Goal: Transaction & Acquisition: Purchase product/service

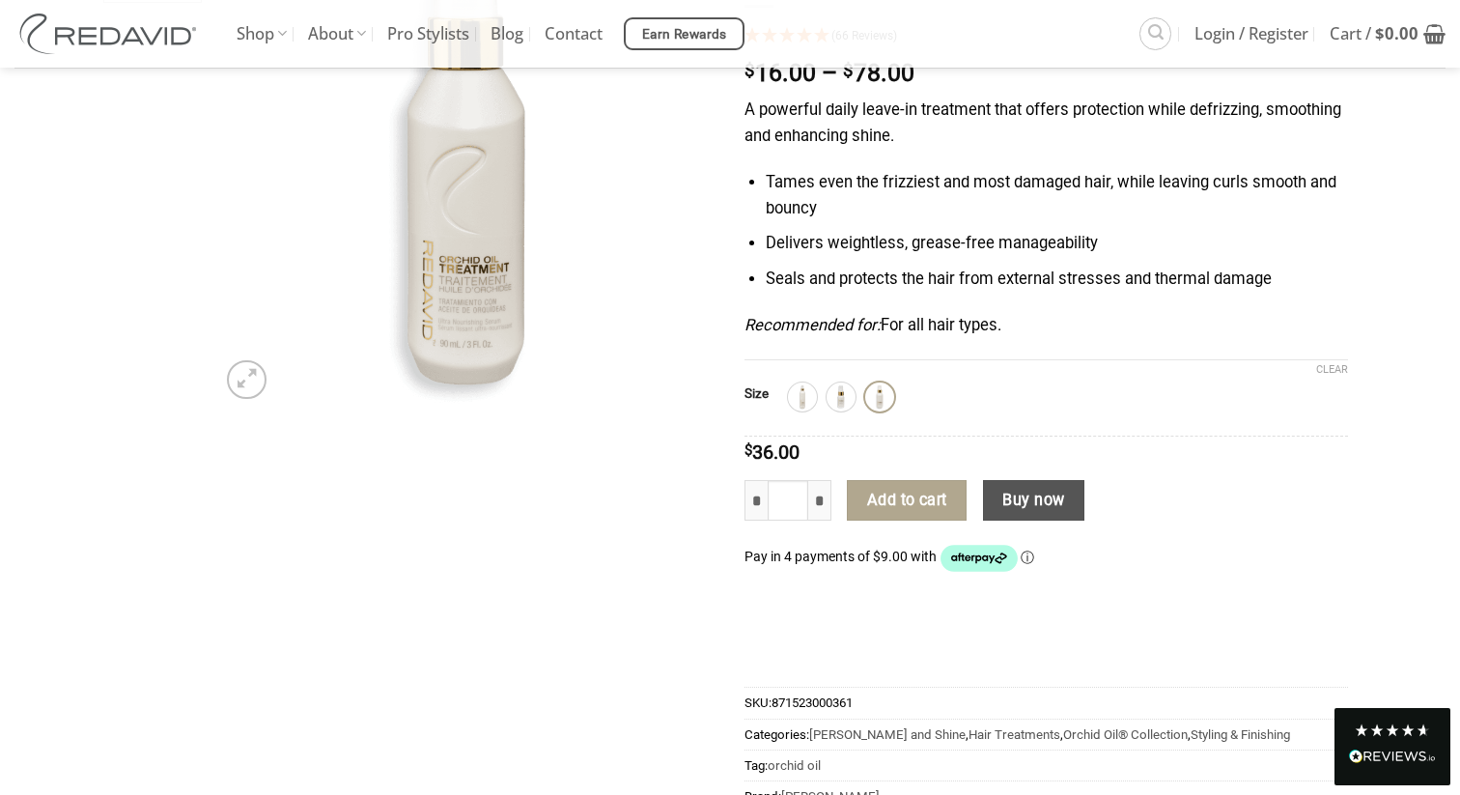
scroll to position [292, 0]
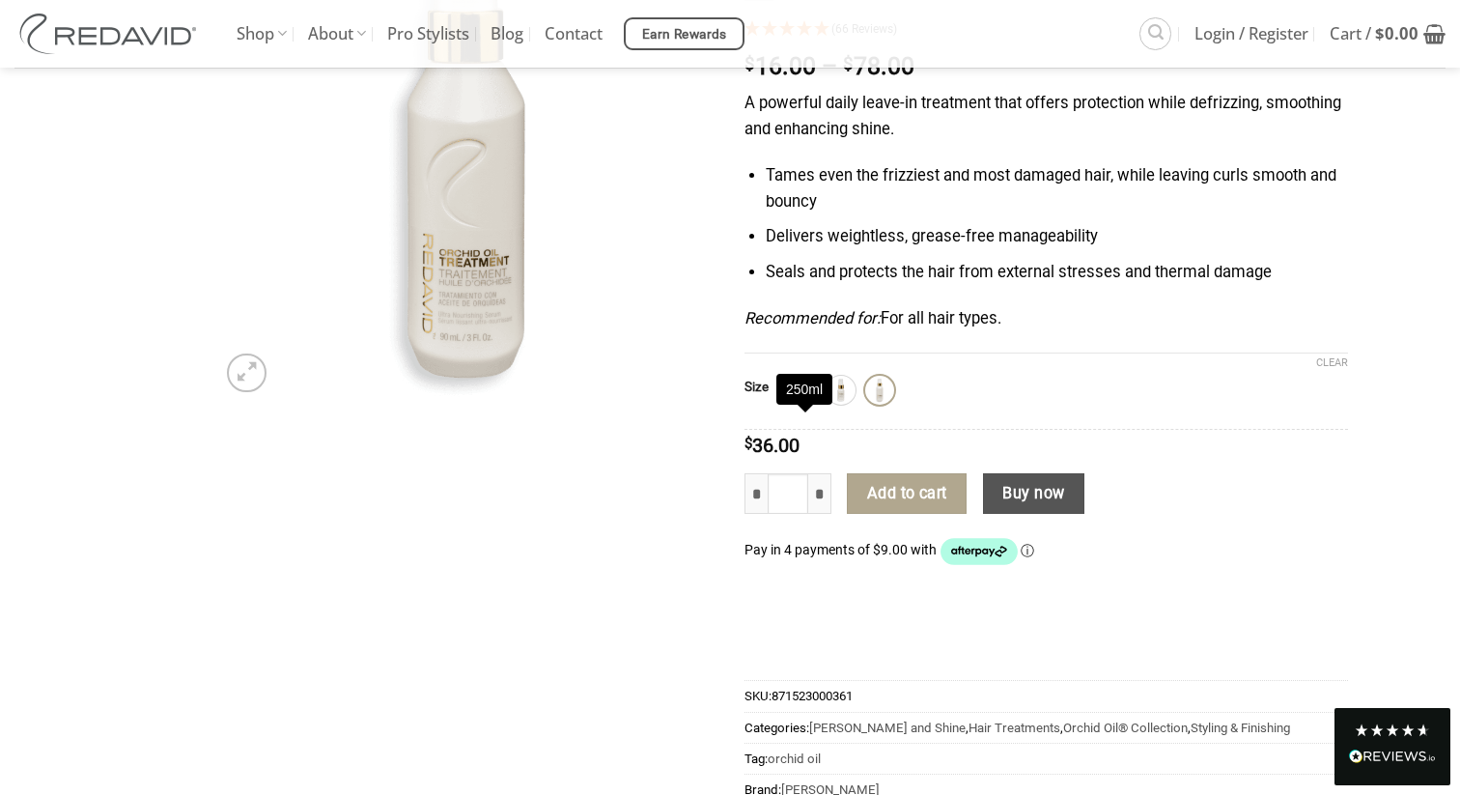
click at [799, 403] on img at bounding box center [802, 390] width 25 height 25
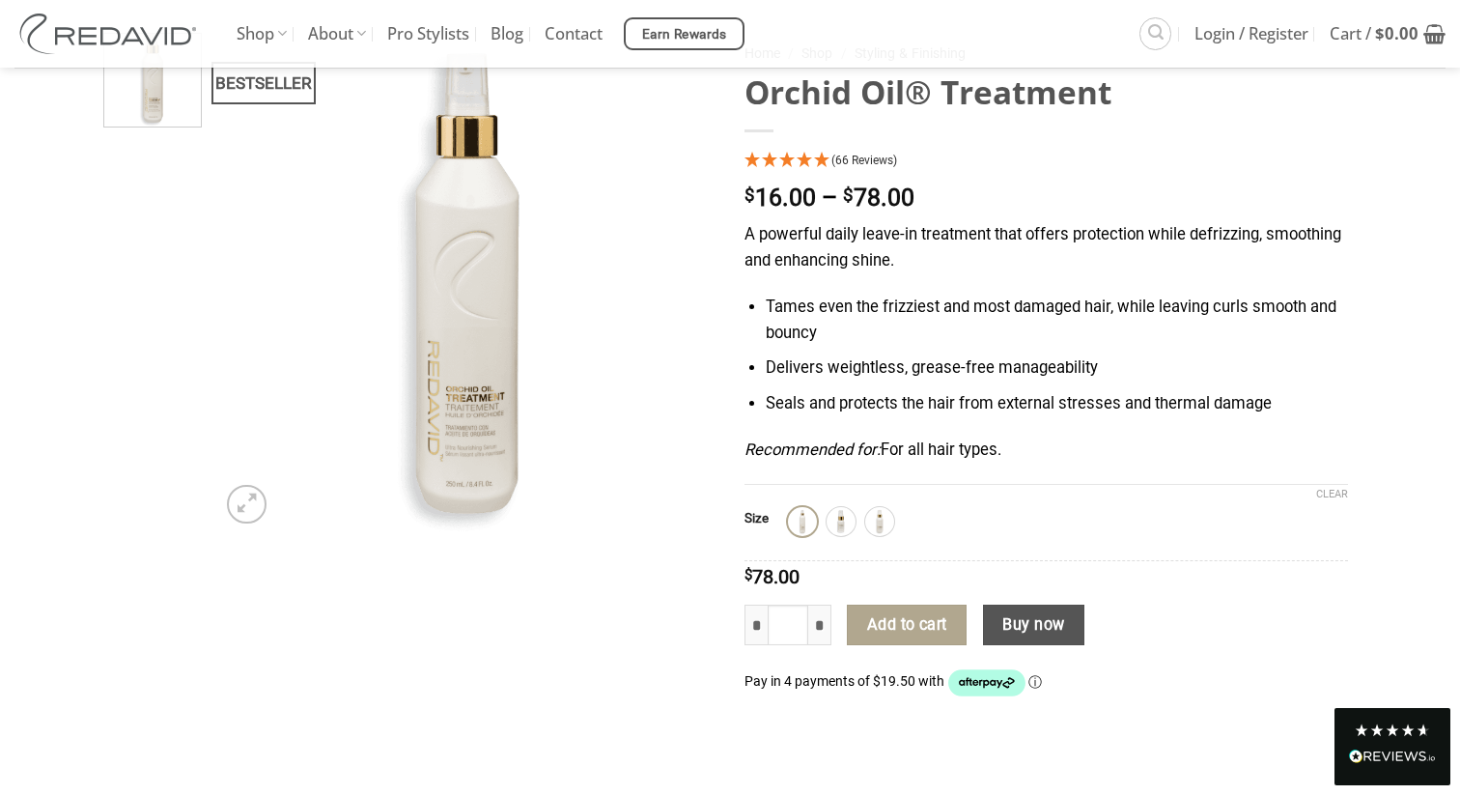
scroll to position [158, 0]
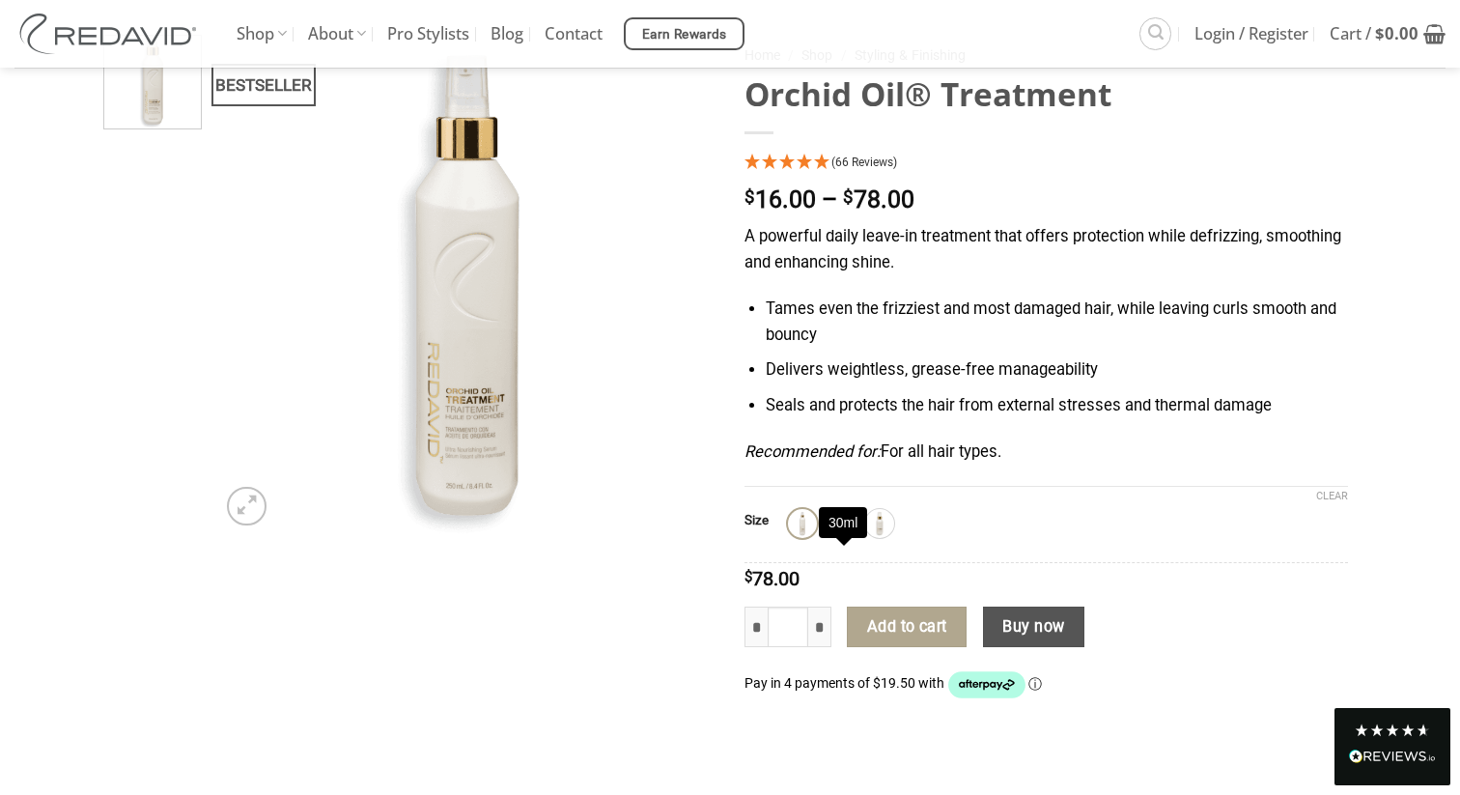
click at [845, 536] on img at bounding box center [840, 523] width 25 height 25
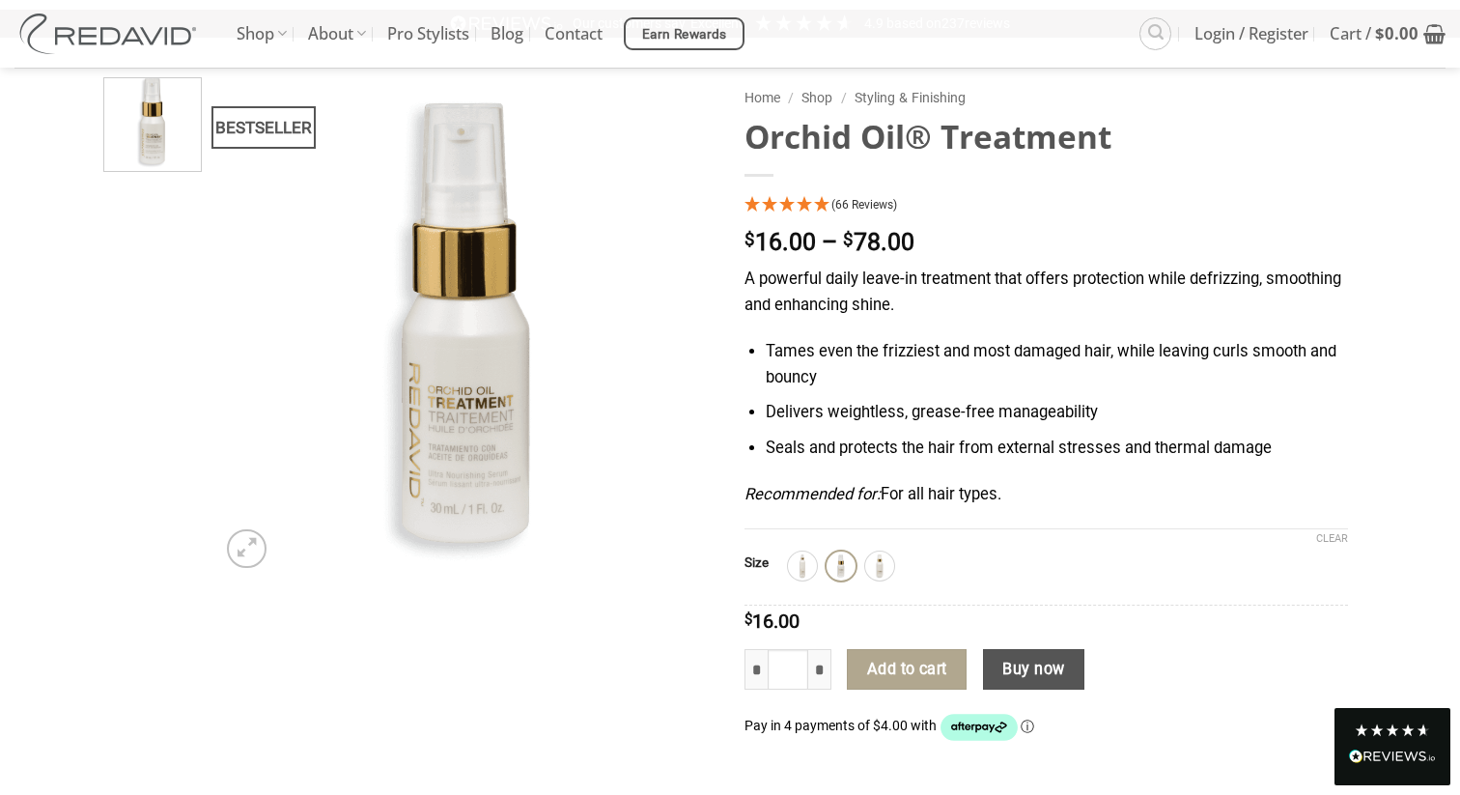
scroll to position [95, 0]
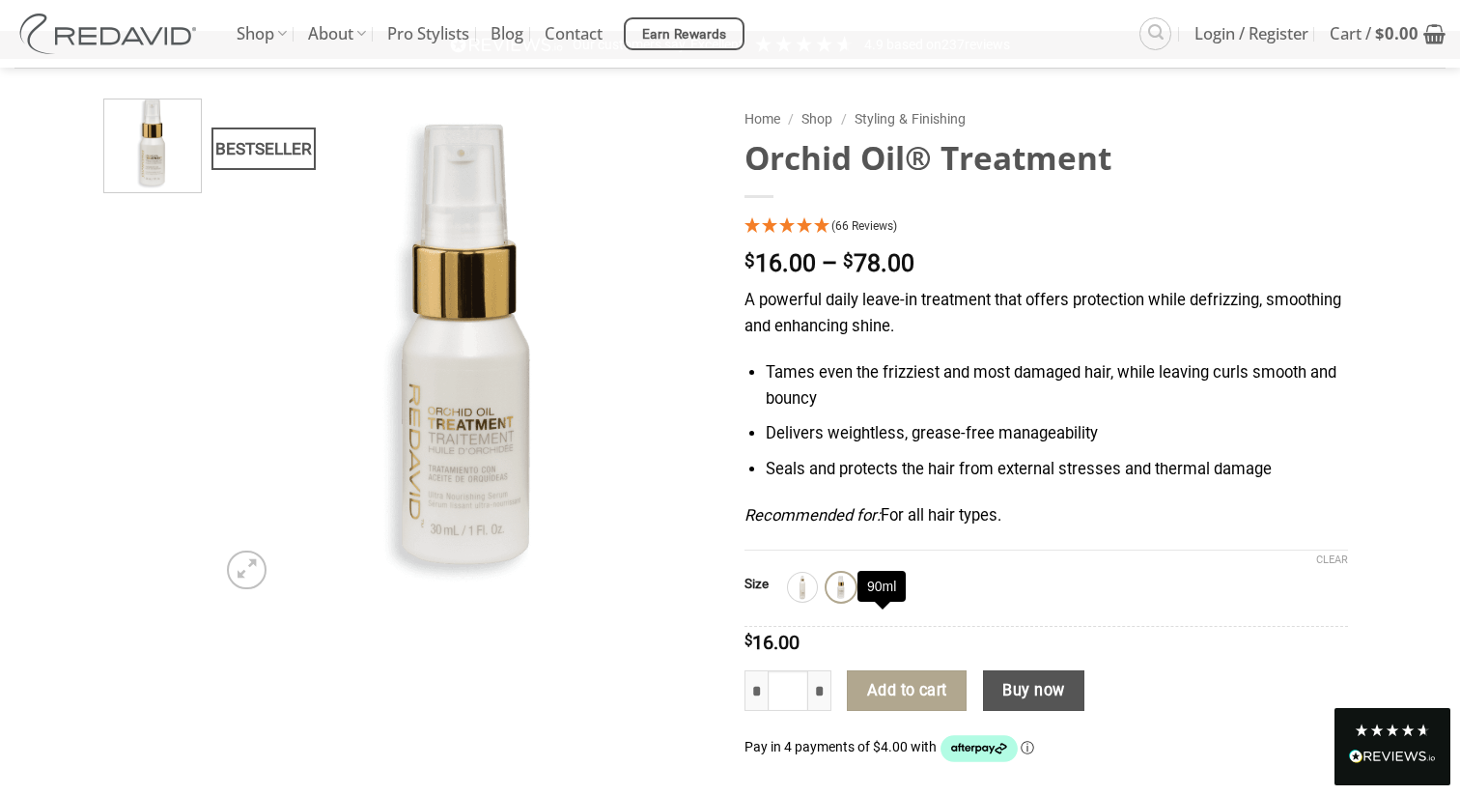
click at [882, 600] on img at bounding box center [879, 587] width 25 height 25
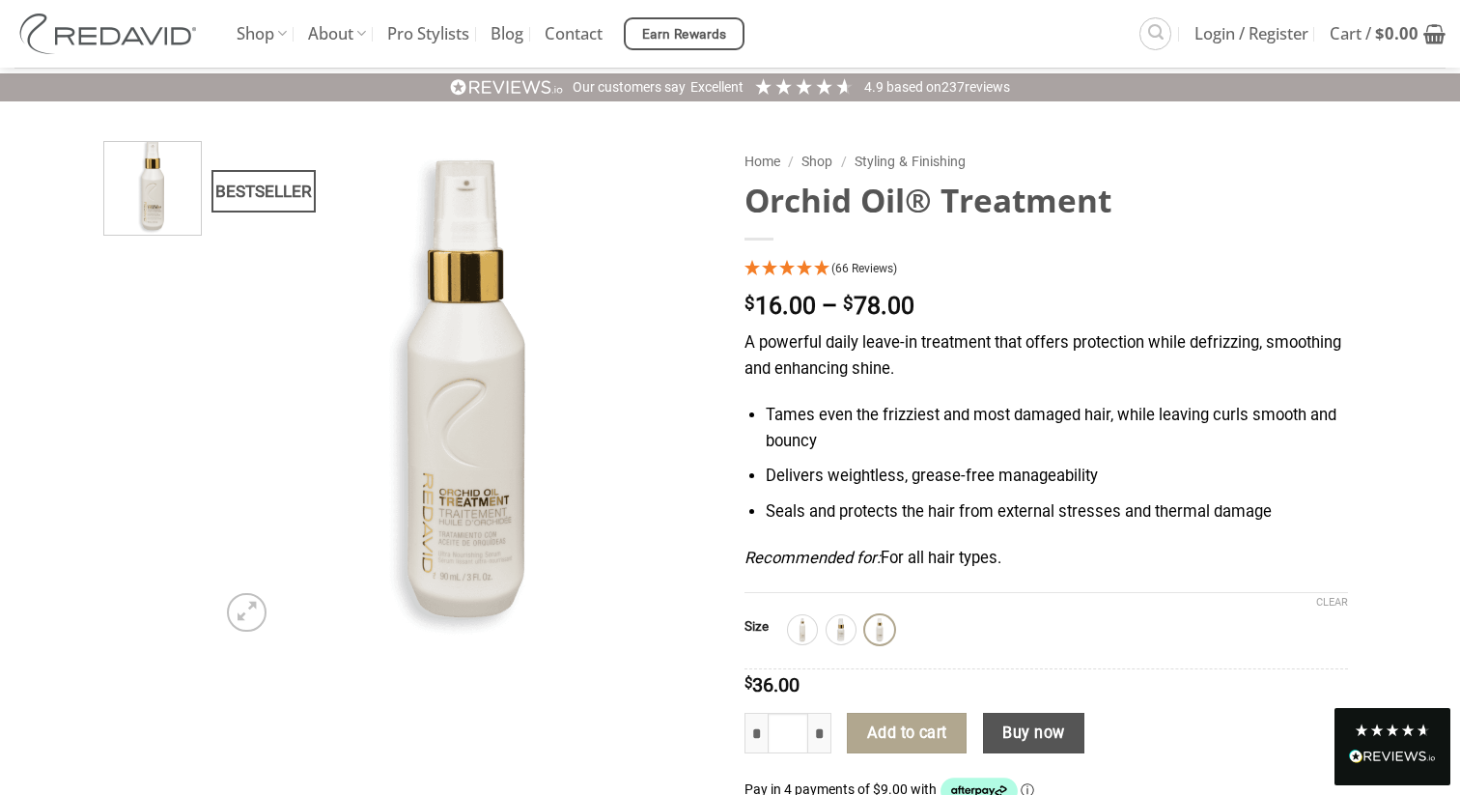
scroll to position [0, 0]
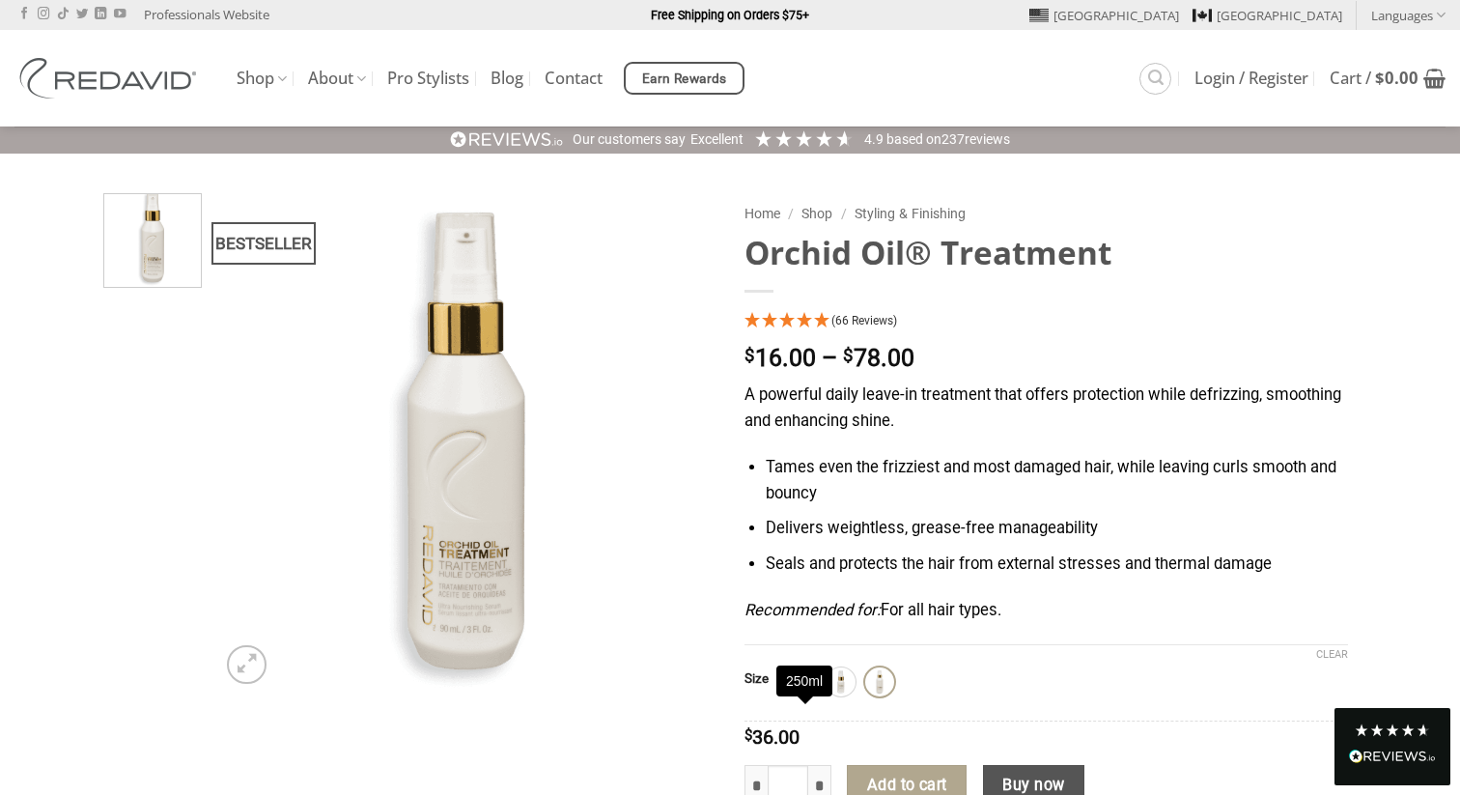
click at [805, 694] on img at bounding box center [802, 681] width 25 height 25
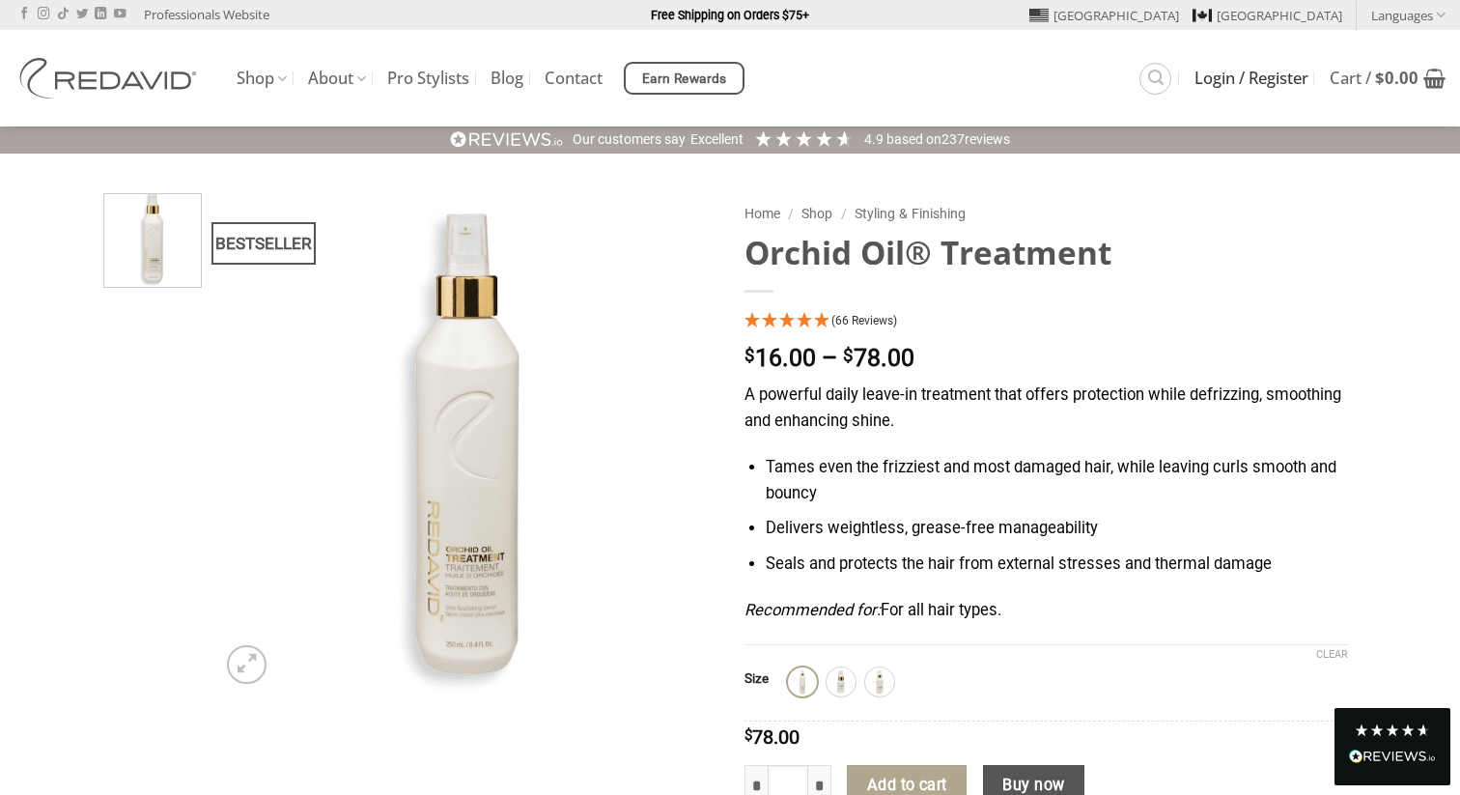
click at [1278, 78] on span "Login / Register" at bounding box center [1251, 77] width 114 height 15
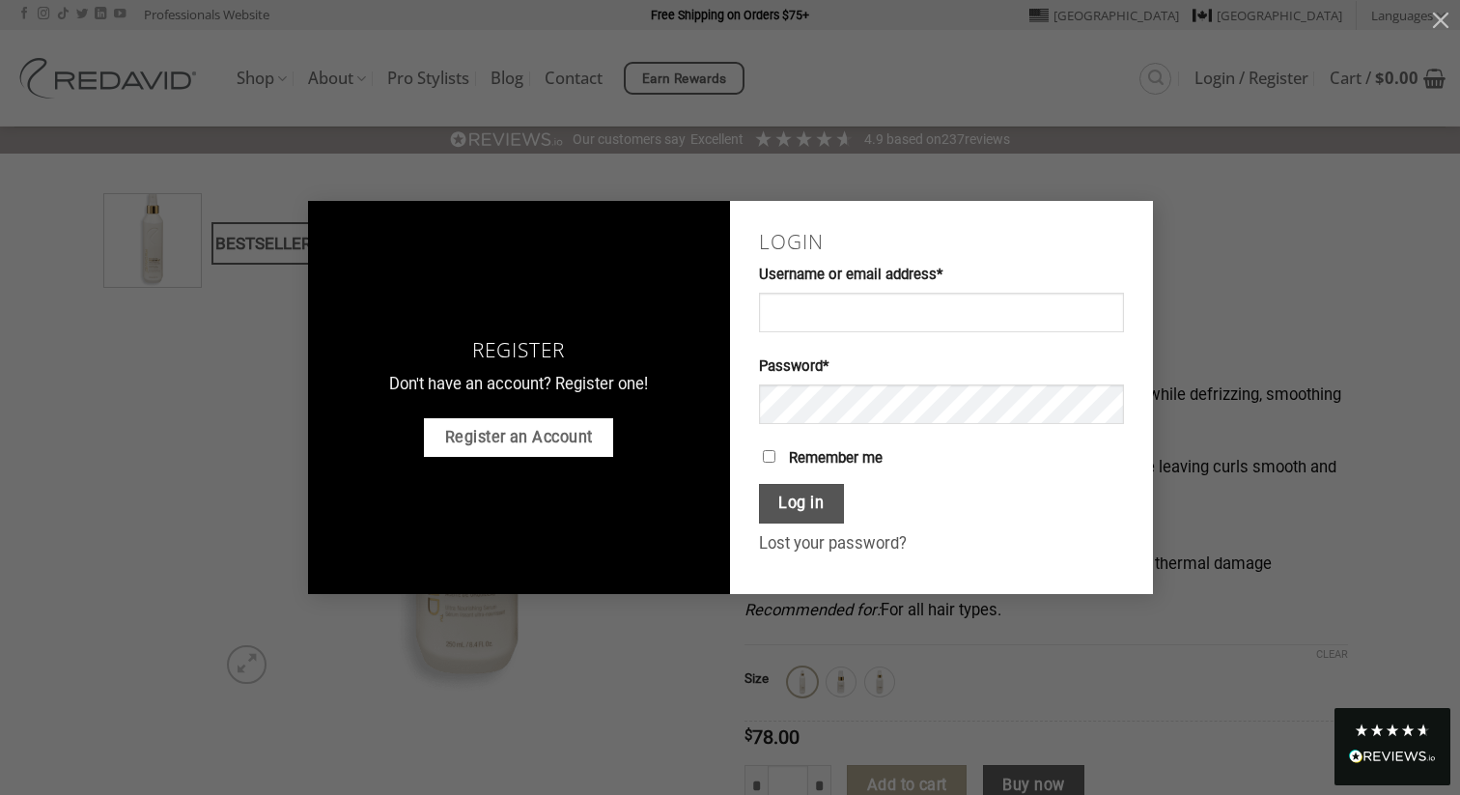
click at [547, 445] on link "Register an Account" at bounding box center [518, 437] width 189 height 39
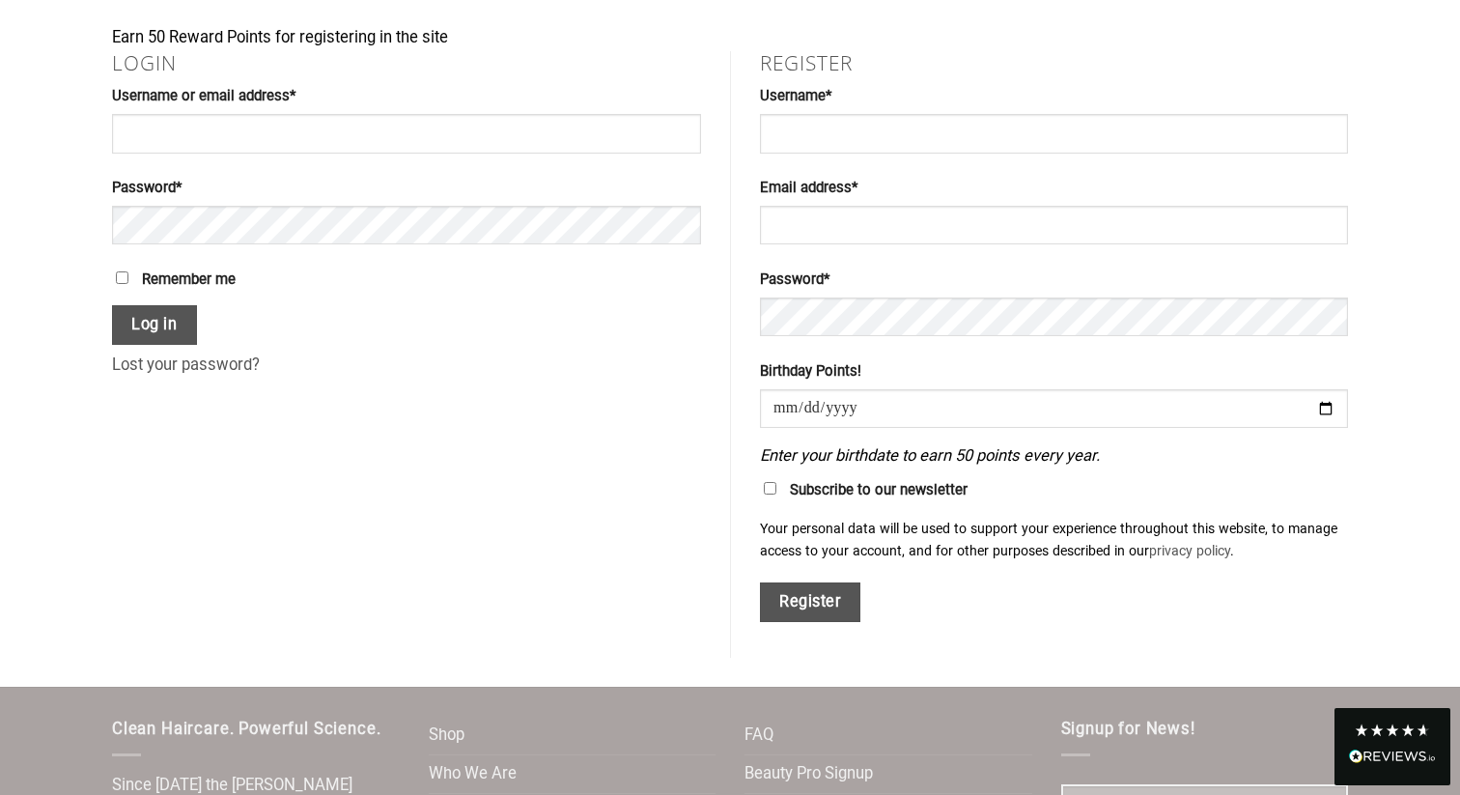
scroll to position [529, 0]
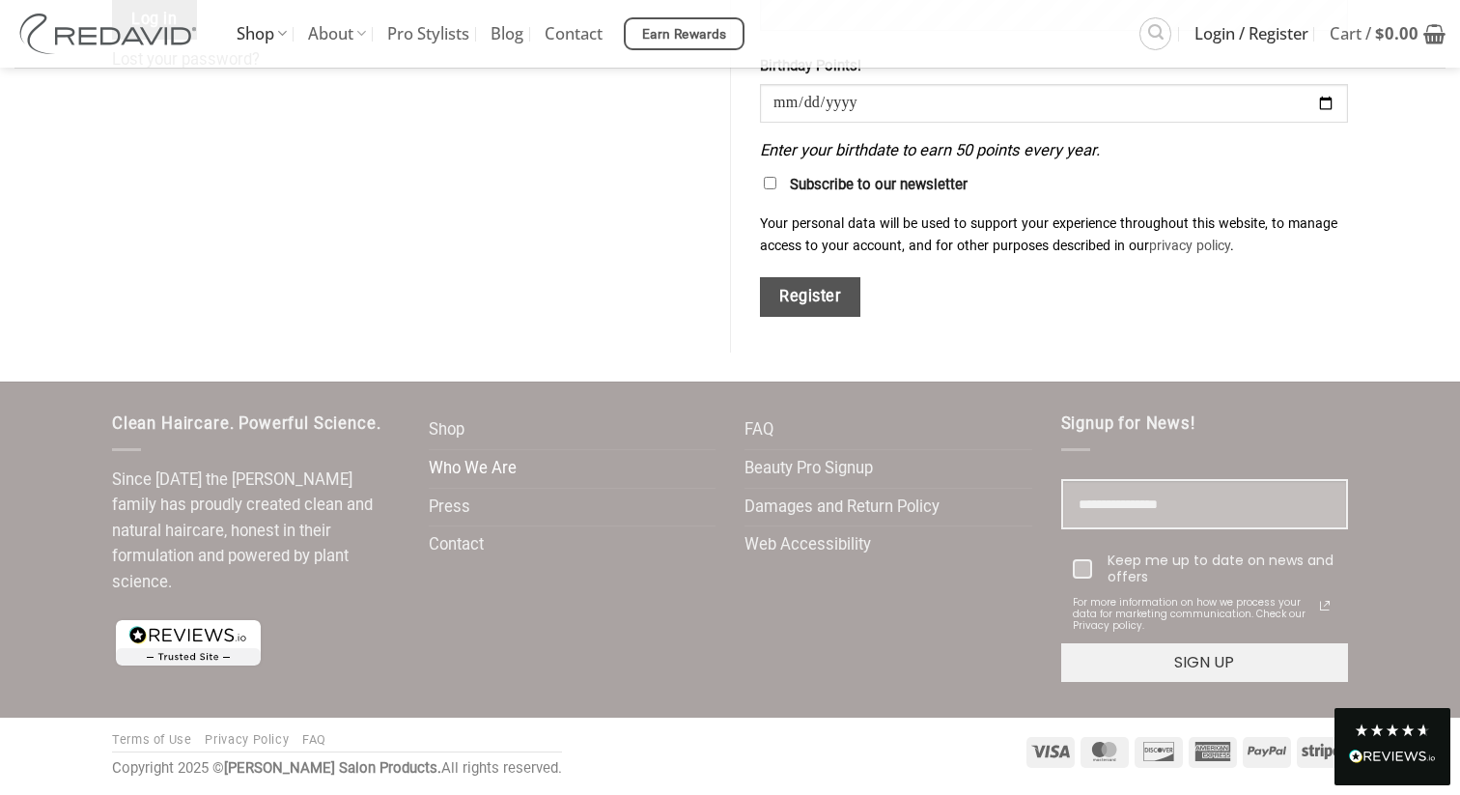
click at [494, 469] on link "Who We Are" at bounding box center [473, 469] width 88 height 38
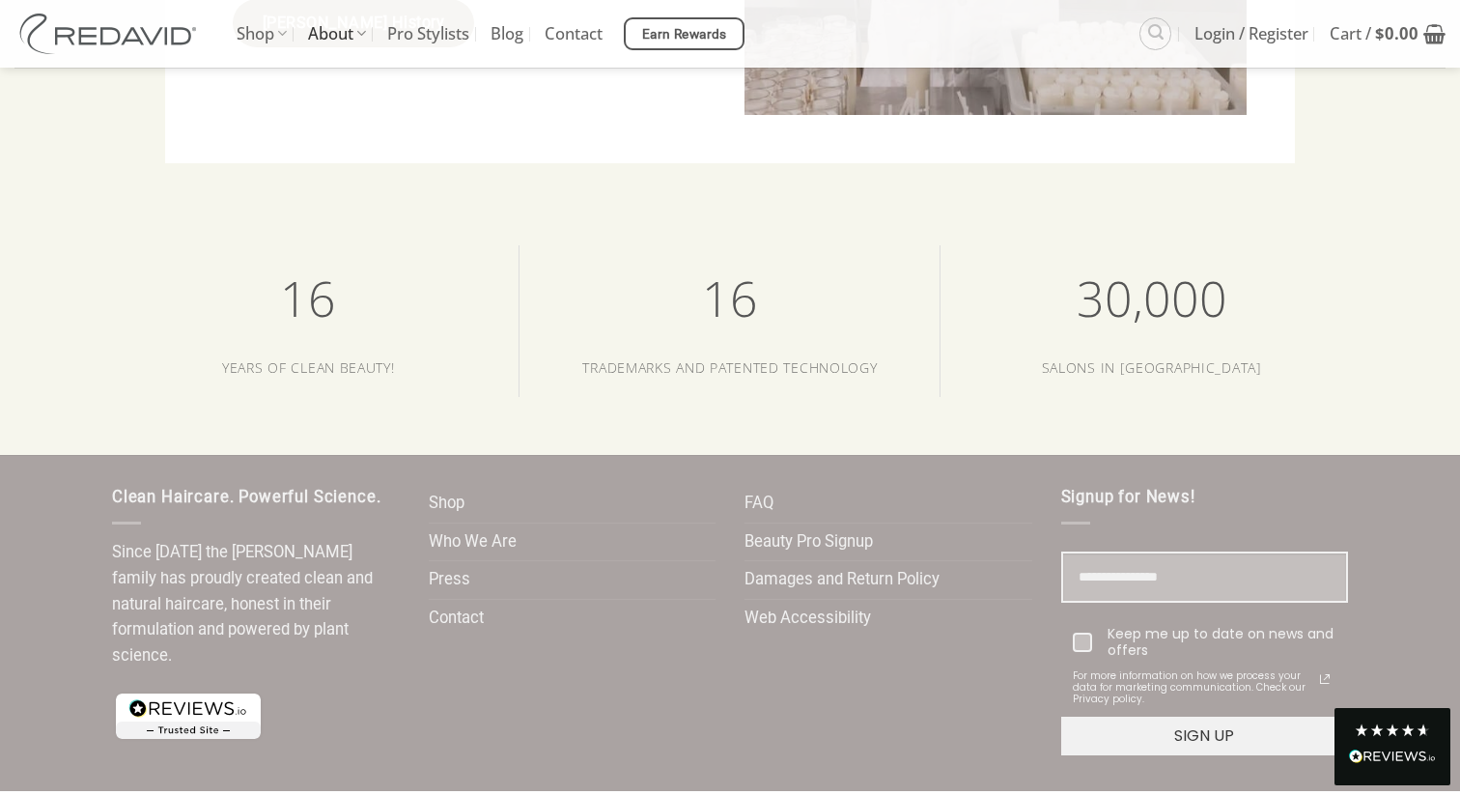
scroll to position [3622, 0]
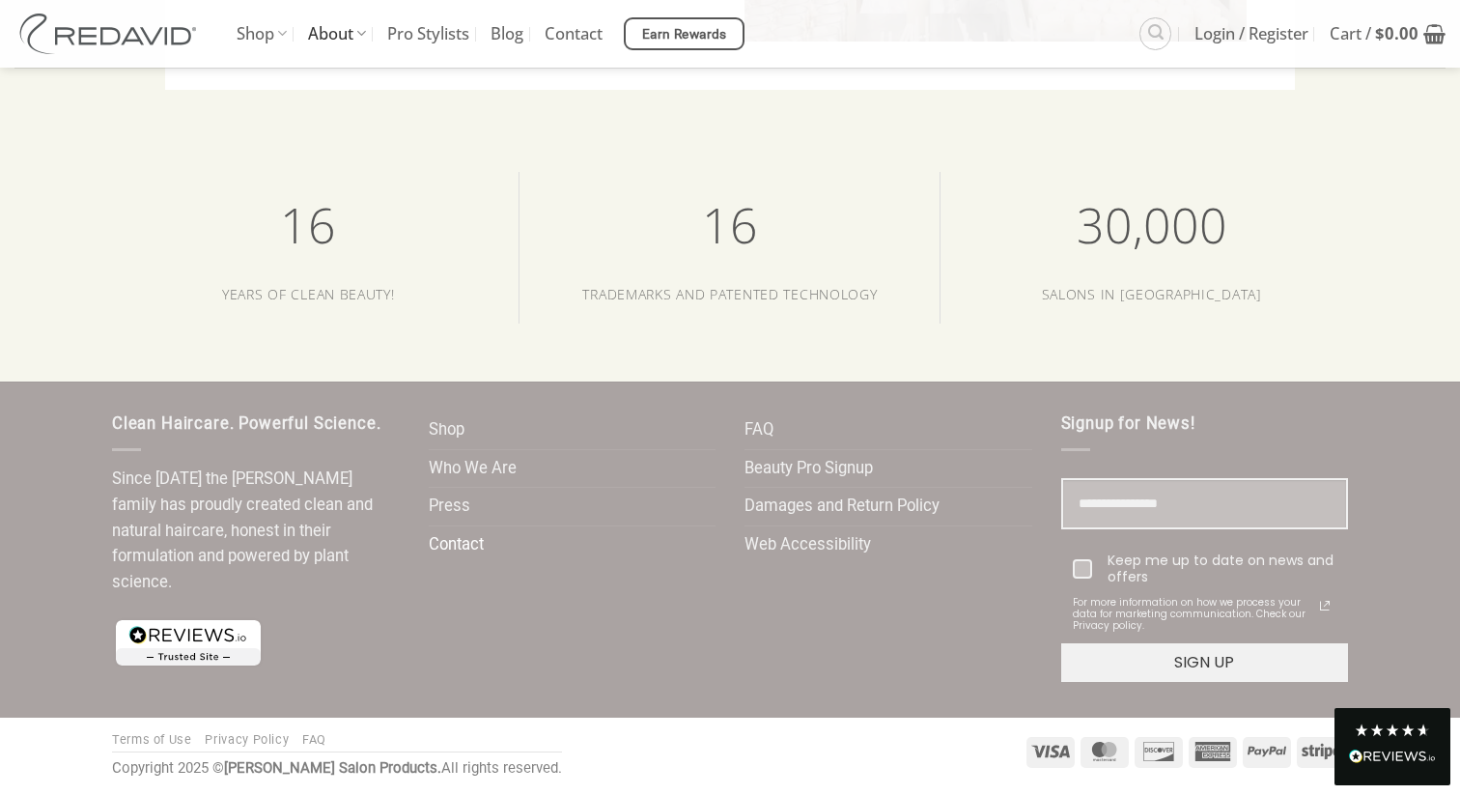
click at [465, 549] on link "Contact" at bounding box center [456, 545] width 55 height 38
